Goal: Information Seeking & Learning: Learn about a topic

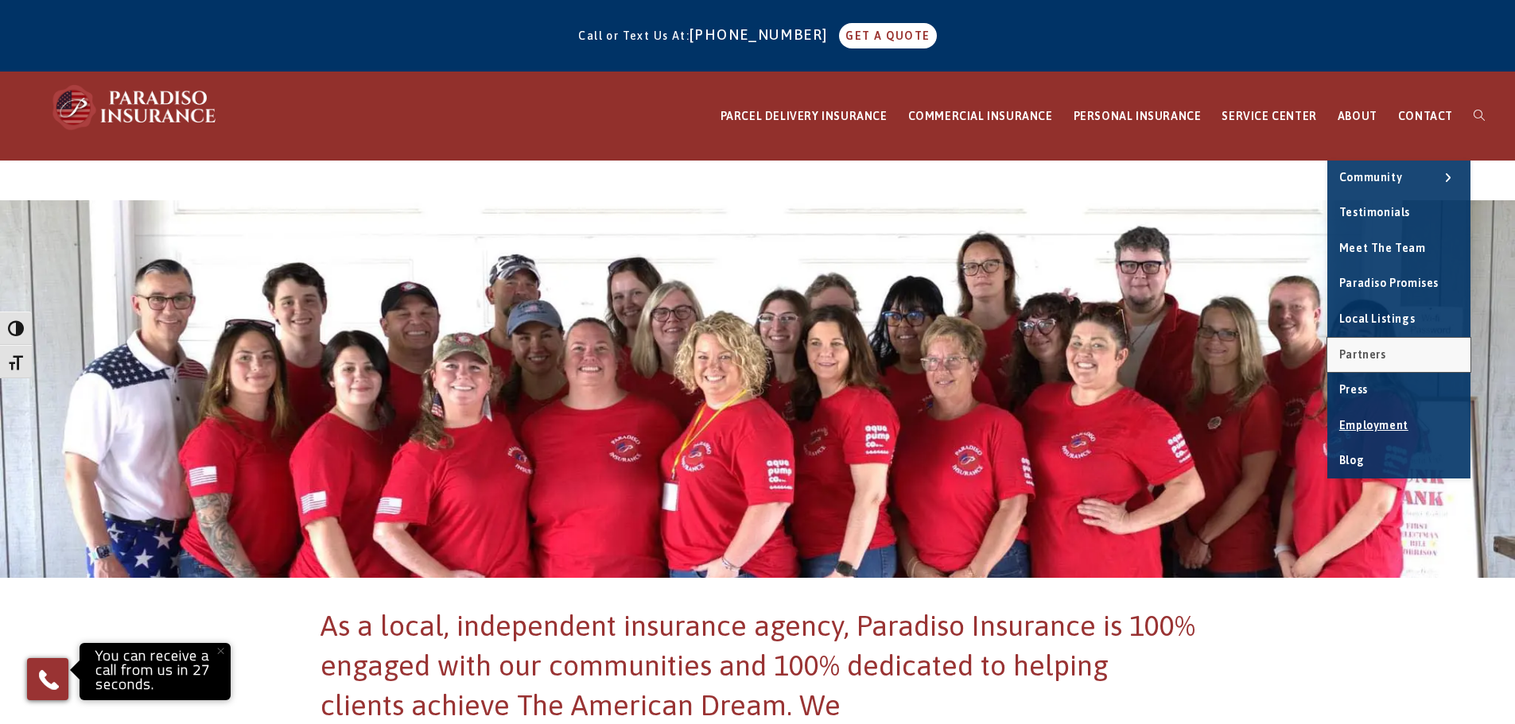
click at [1383, 351] on span "Partners" at bounding box center [1362, 354] width 47 height 13
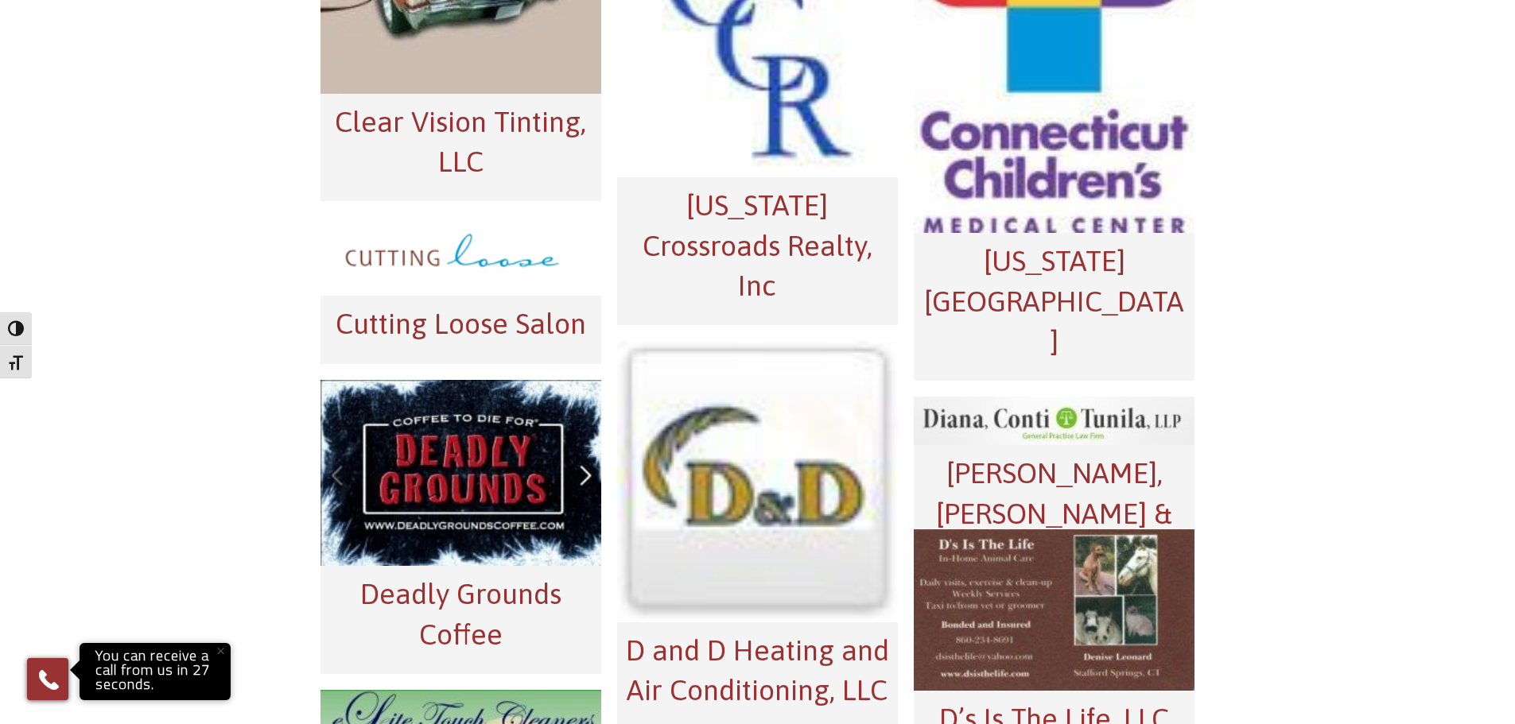
scroll to position [4067, 0]
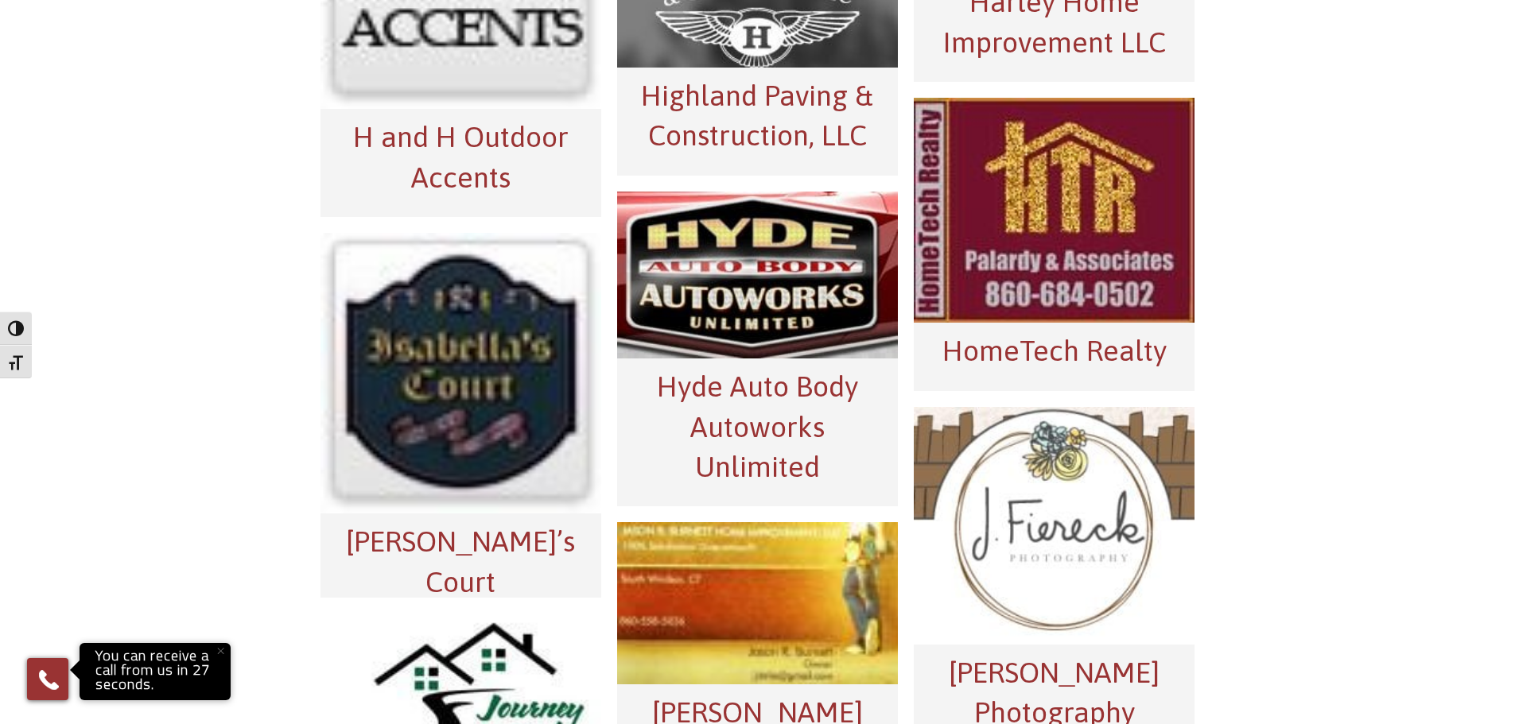
drag, startPoint x: 678, startPoint y: 351, endPoint x: 1079, endPoint y: 349, distance: 400.7
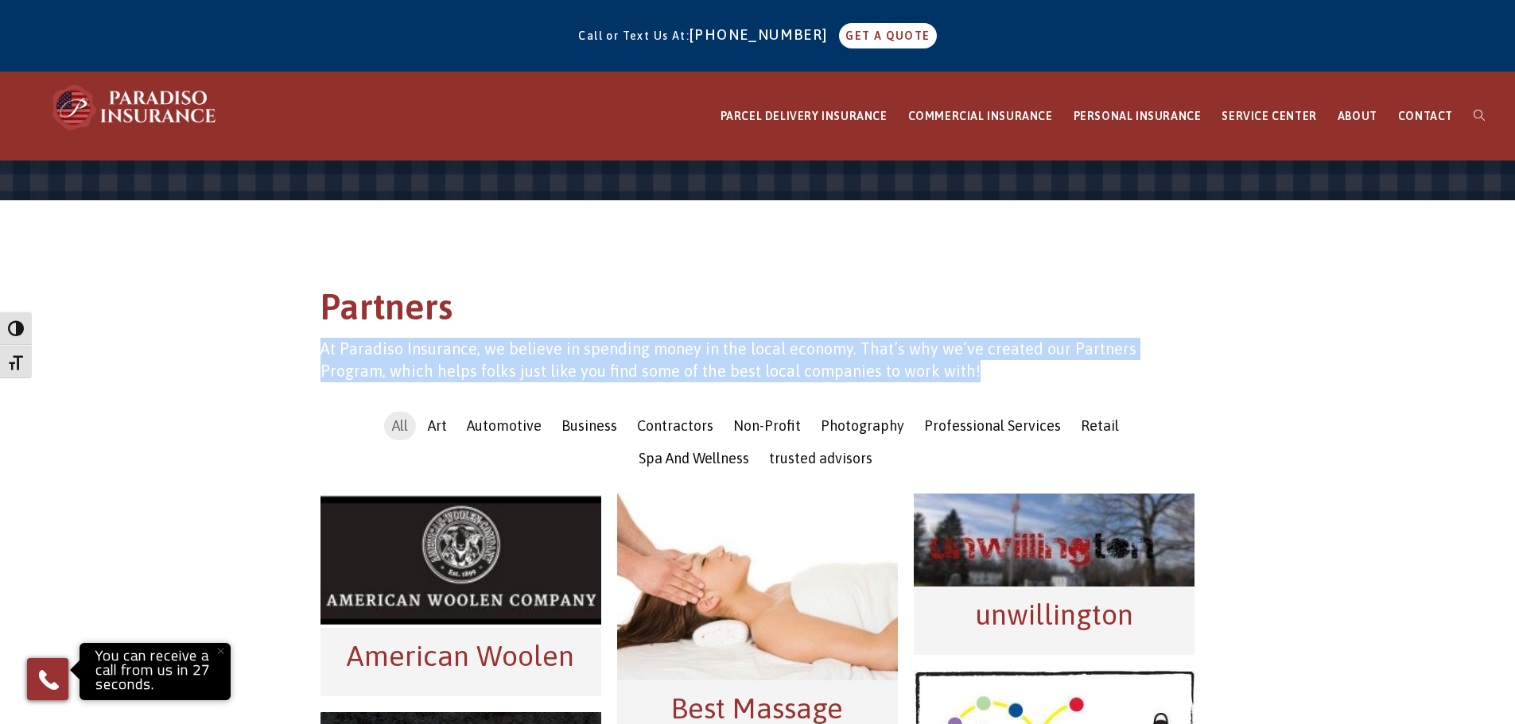
drag, startPoint x: 319, startPoint y: 349, endPoint x: 997, endPoint y: 370, distance: 678.5
click at [997, 370] on div "Partners At Paradiso Insurance, we believe in spending money in the local econo…" at bounding box center [757, 342] width 898 height 117
copy h4 "At Paradiso Insurance, we believe in spending money in the local economy. That’…"
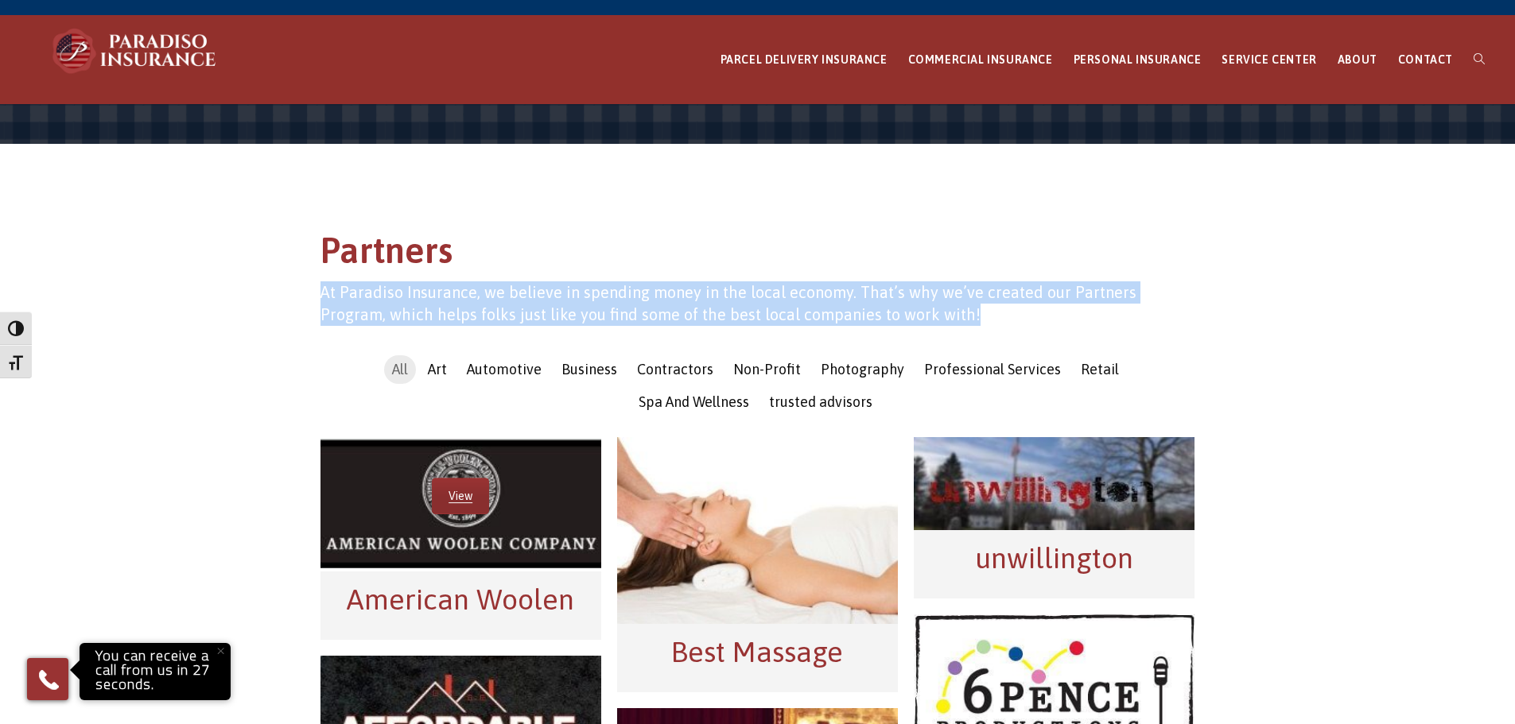
scroll to position [80, 0]
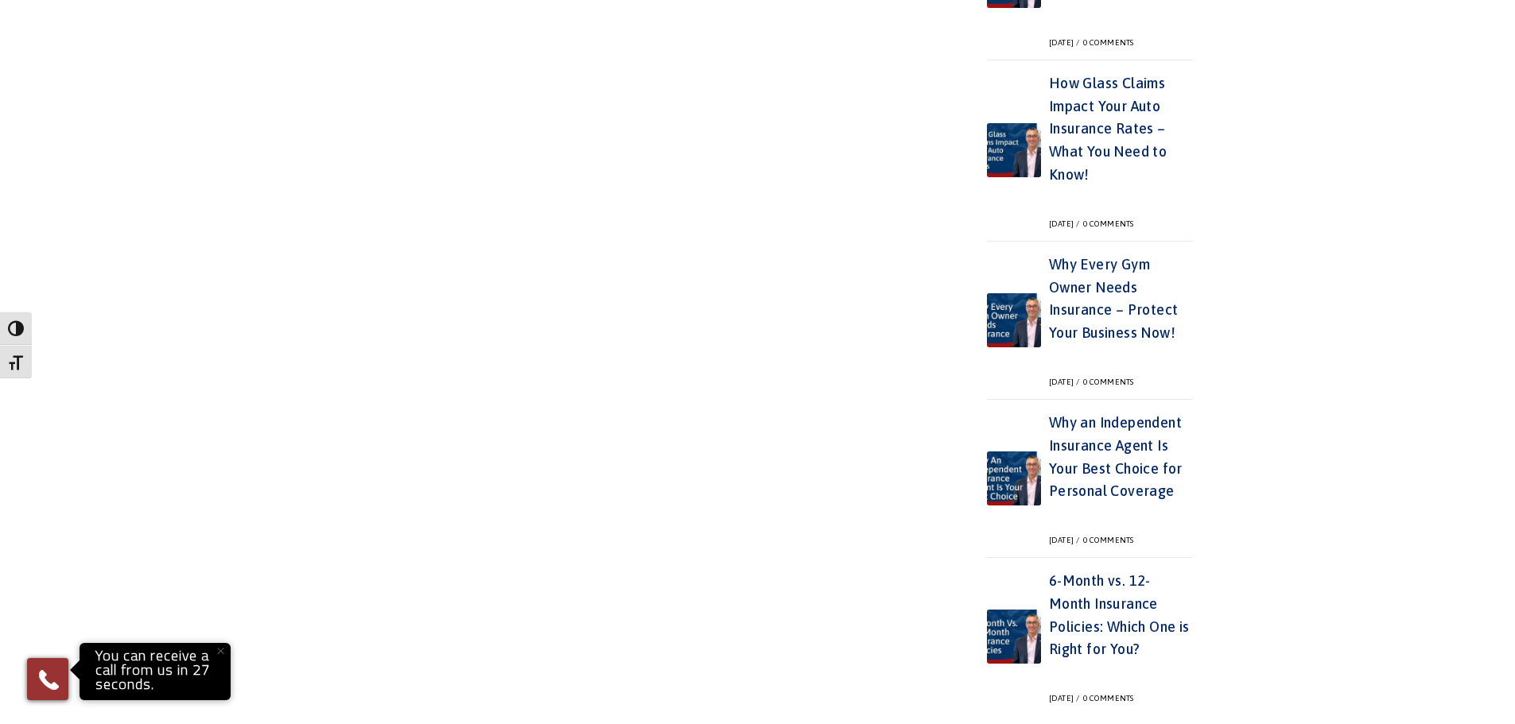
scroll to position [1034, 0]
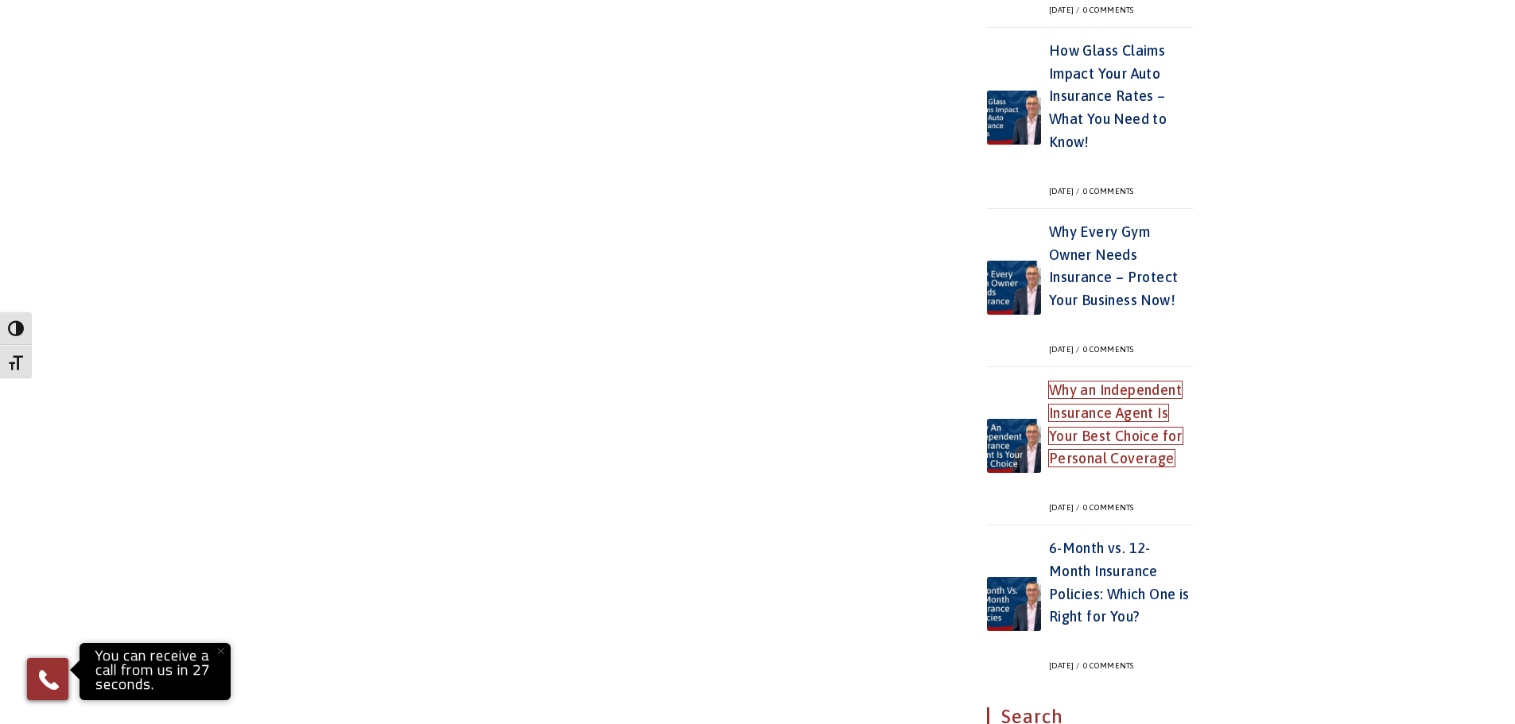
click at [1140, 441] on link "Why an Independent Insurance Agent Is Your Best Choice for Personal Coverage" at bounding box center [1116, 424] width 134 height 85
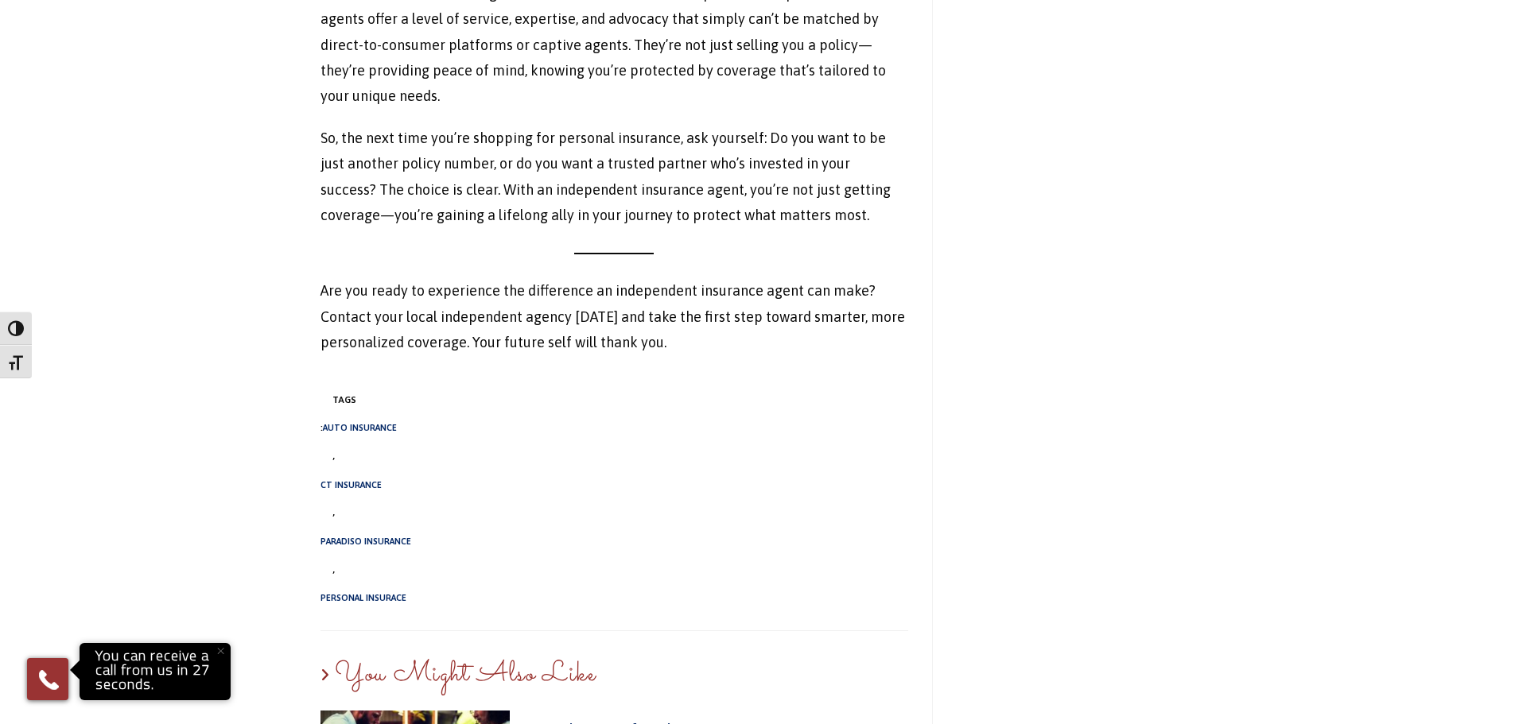
scroll to position [4770, 0]
